Goal: Task Accomplishment & Management: Complete application form

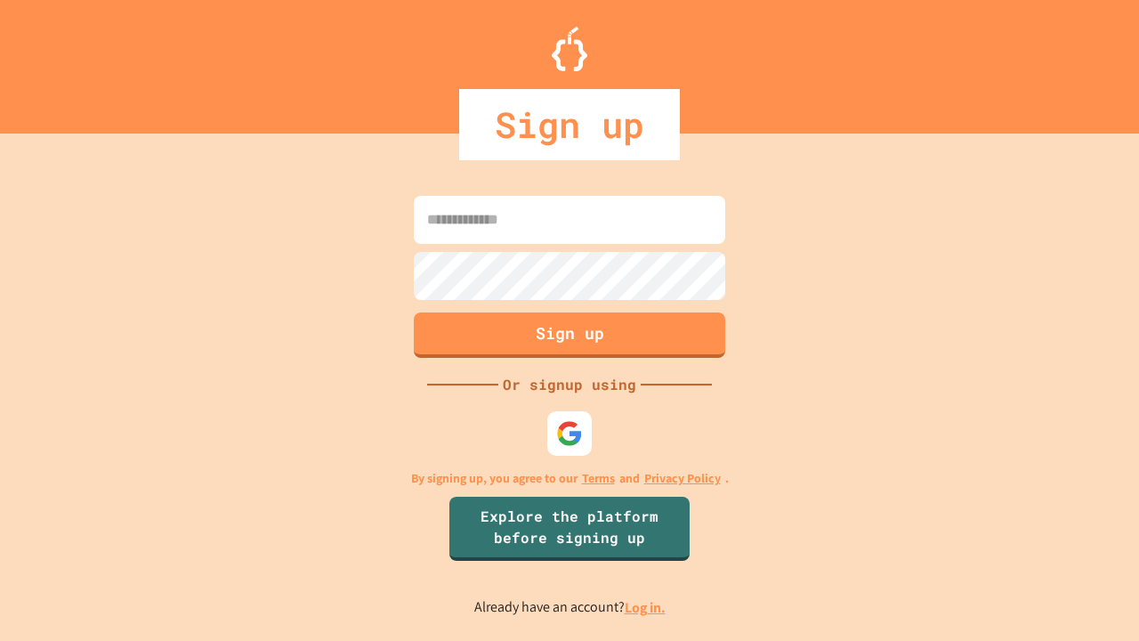
click at [646, 607] on link "Log in." at bounding box center [645, 607] width 41 height 19
